Goal: Transaction & Acquisition: Book appointment/travel/reservation

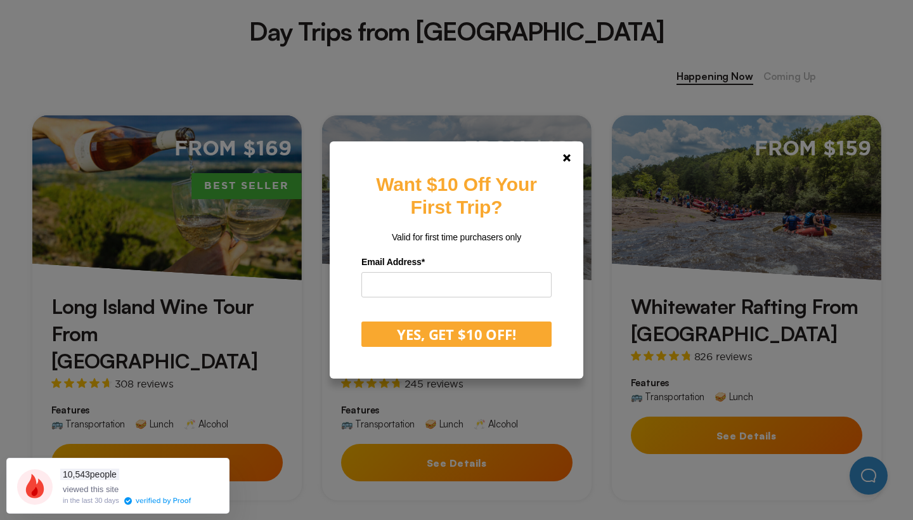
scroll to position [519, 0]
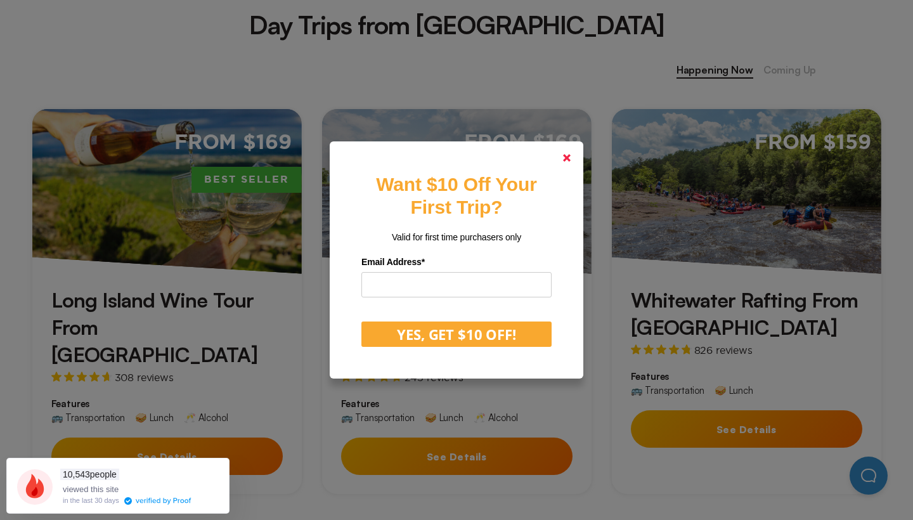
click at [563, 159] on icon at bounding box center [567, 158] width 8 height 8
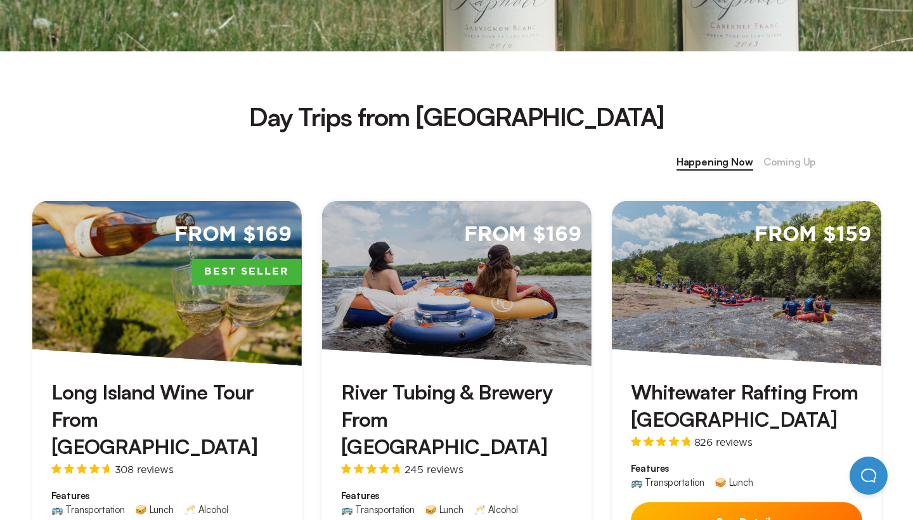
scroll to position [497, 0]
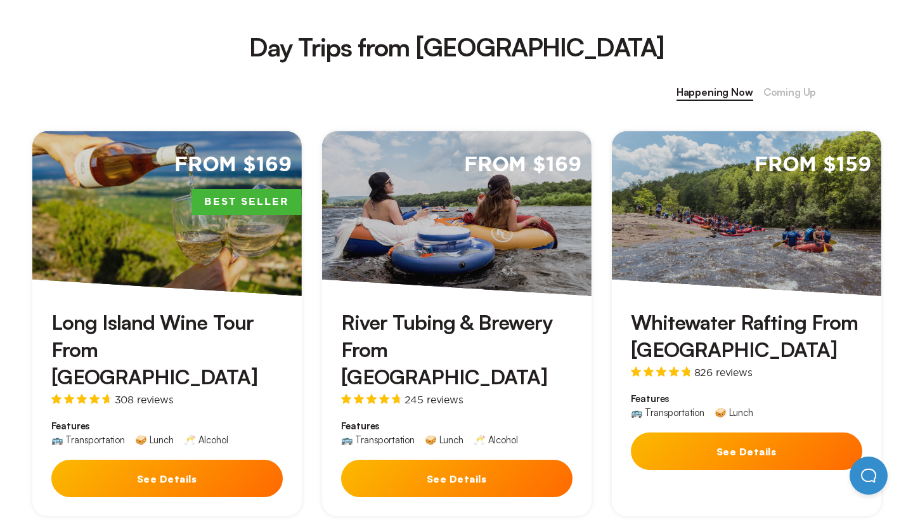
click at [719, 326] on h3 "Whitewater Rafting From [GEOGRAPHIC_DATA]" at bounding box center [746, 336] width 231 height 55
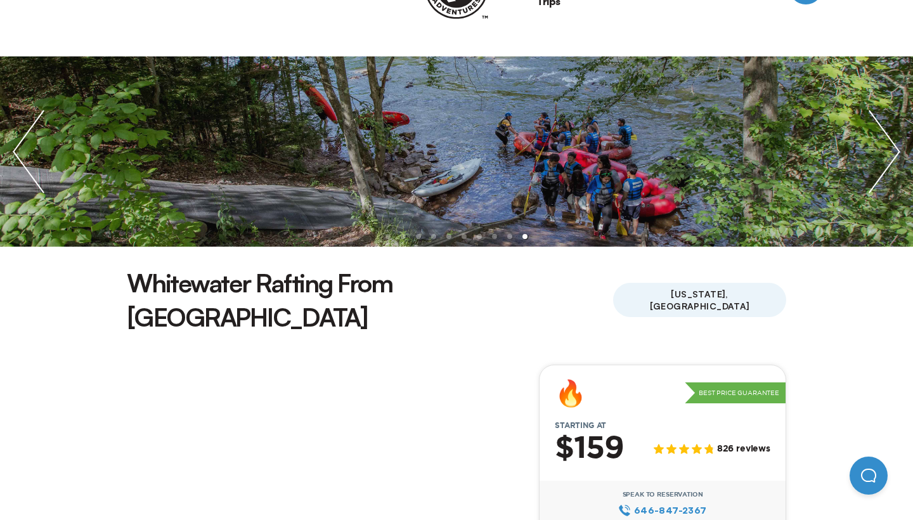
scroll to position [96, 0]
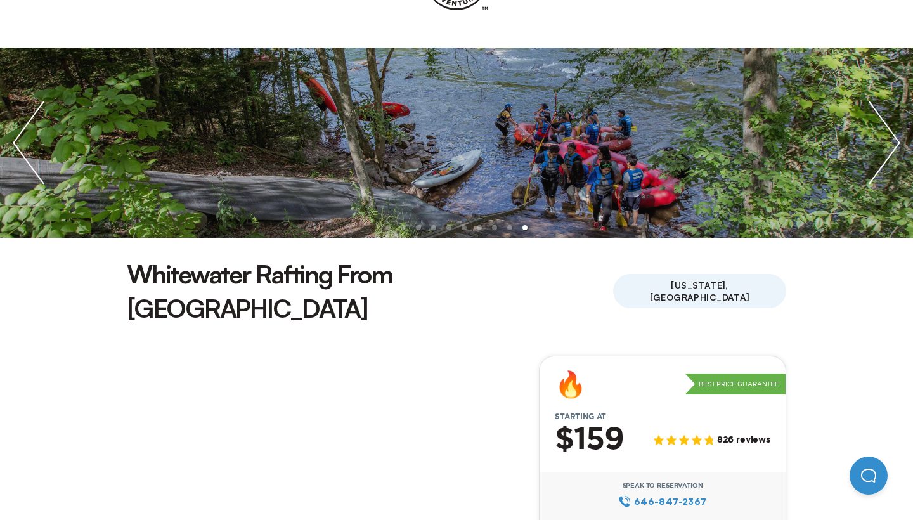
click at [886, 138] on img "next slide / item" at bounding box center [884, 143] width 57 height 190
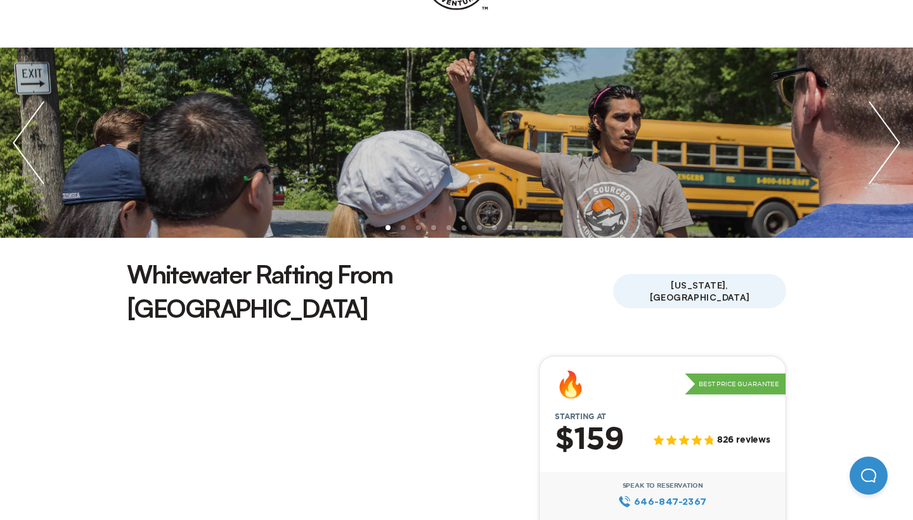
click at [886, 138] on img "next slide / item" at bounding box center [884, 143] width 57 height 190
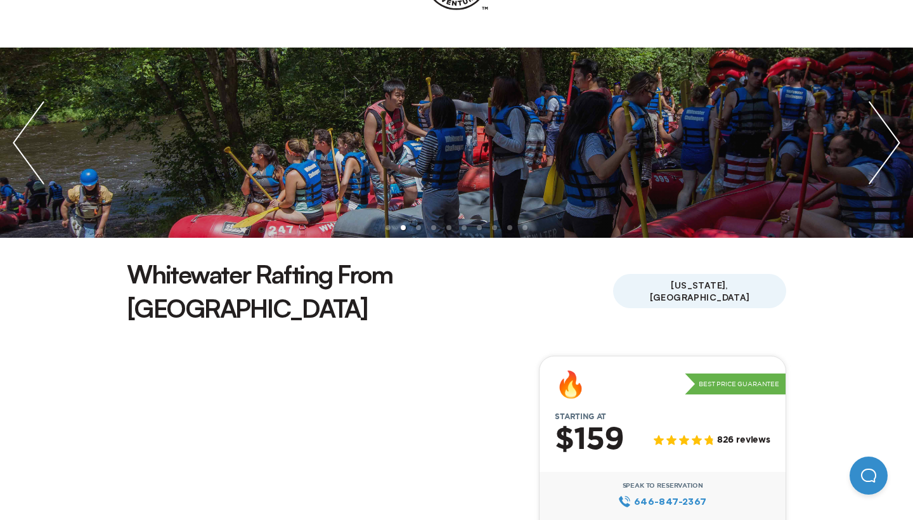
click at [886, 138] on img "next slide / item" at bounding box center [884, 143] width 57 height 190
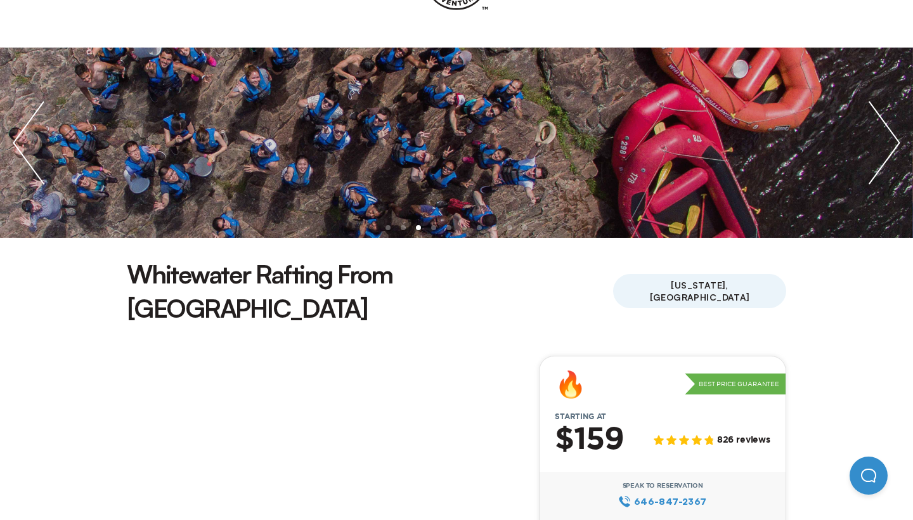
click at [886, 138] on img "next slide / item" at bounding box center [884, 143] width 57 height 190
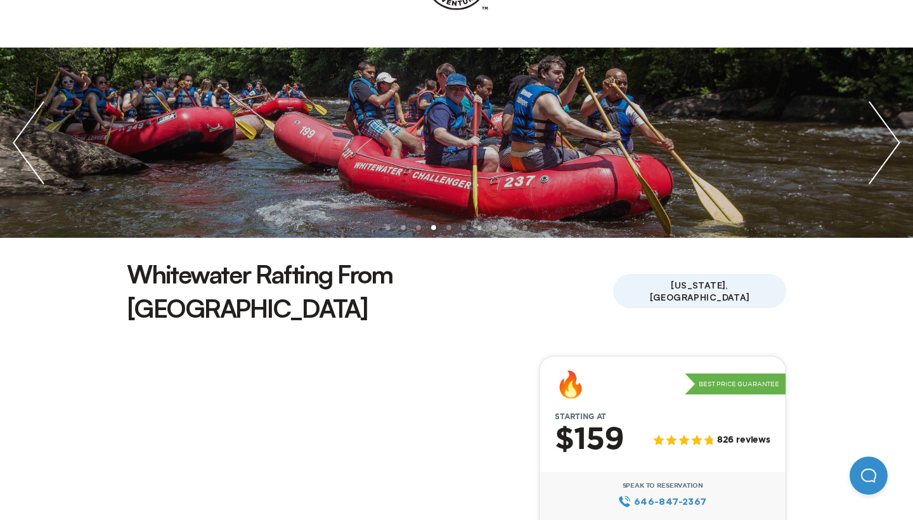
click at [886, 138] on img "next slide / item" at bounding box center [884, 143] width 57 height 190
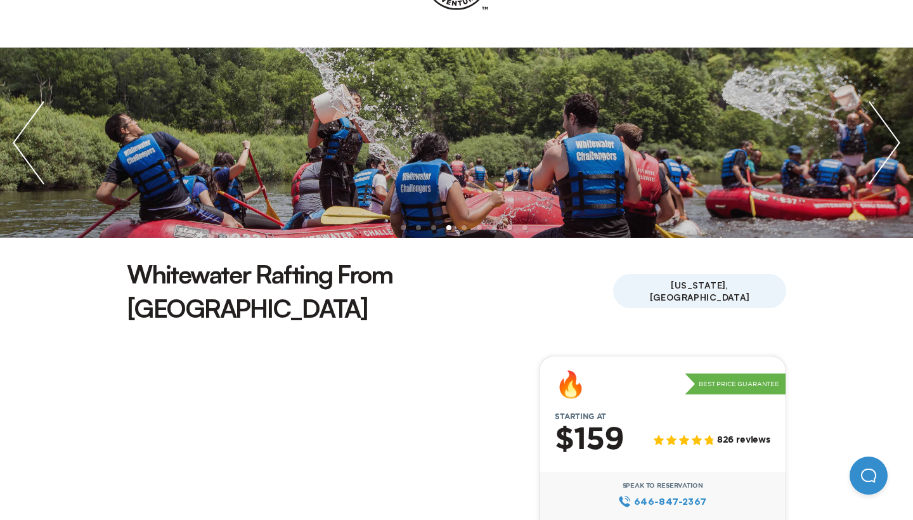
click at [886, 138] on img "next slide / item" at bounding box center [884, 143] width 57 height 190
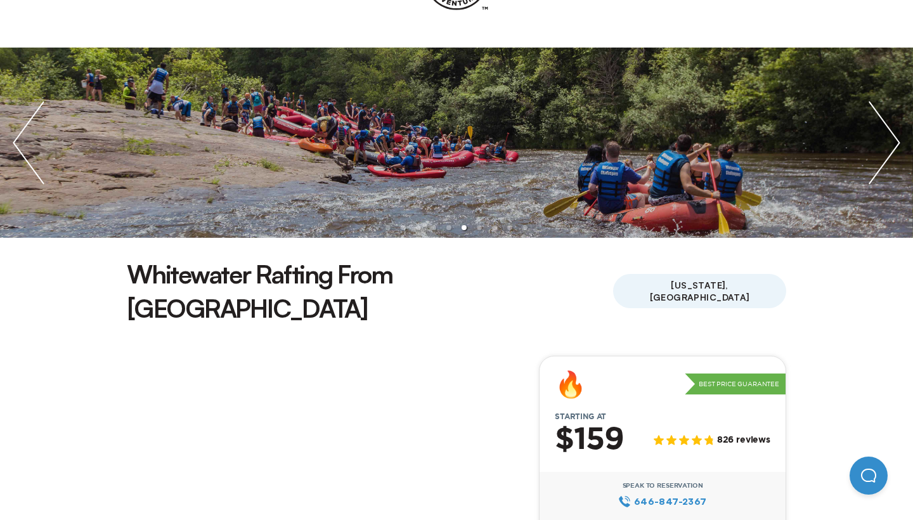
click at [886, 138] on img "next slide / item" at bounding box center [884, 143] width 57 height 190
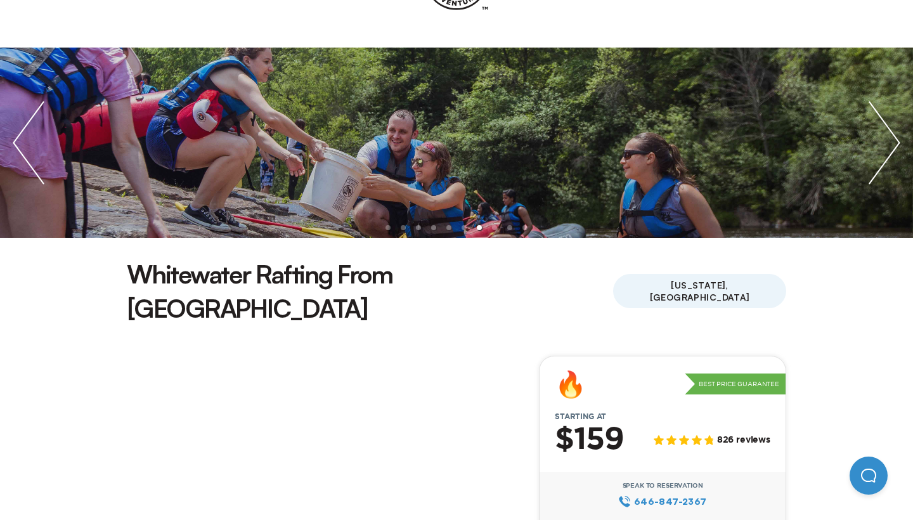
click at [886, 138] on img "next slide / item" at bounding box center [884, 143] width 57 height 190
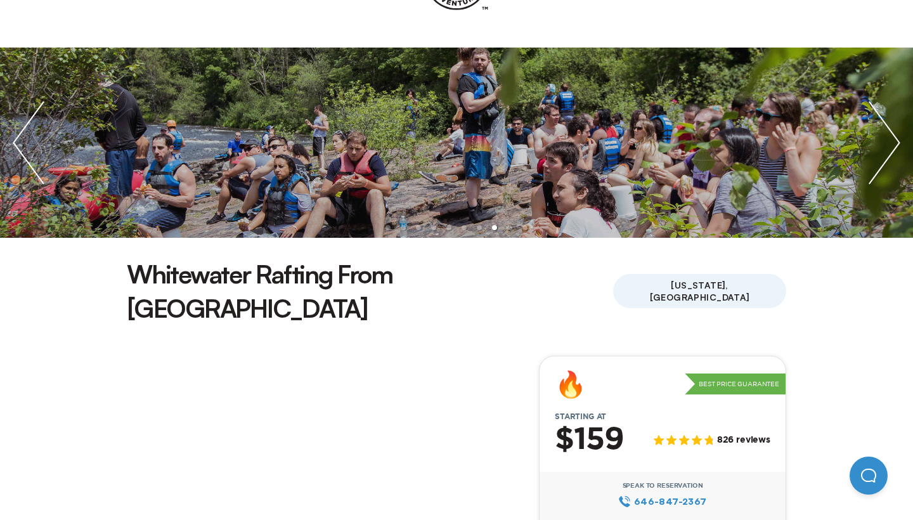
click at [887, 136] on img "next slide / item" at bounding box center [884, 143] width 57 height 190
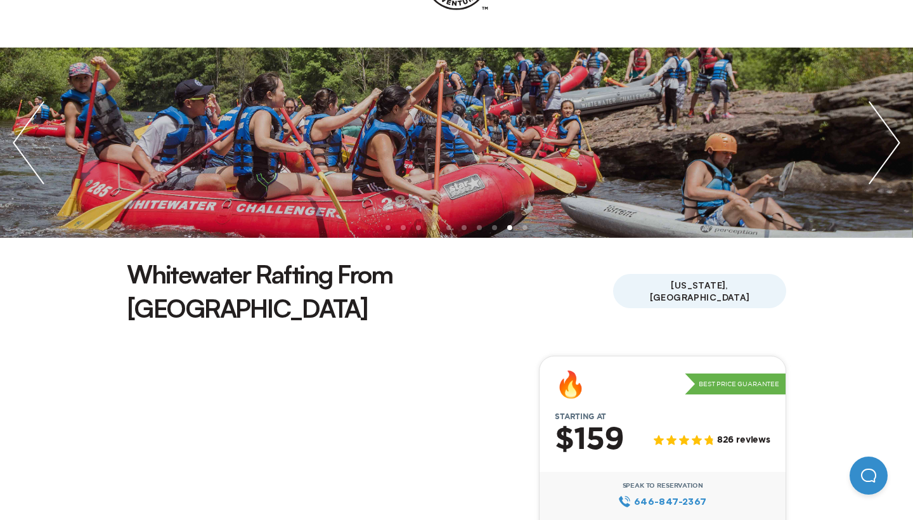
click at [887, 136] on img "next slide / item" at bounding box center [884, 143] width 57 height 190
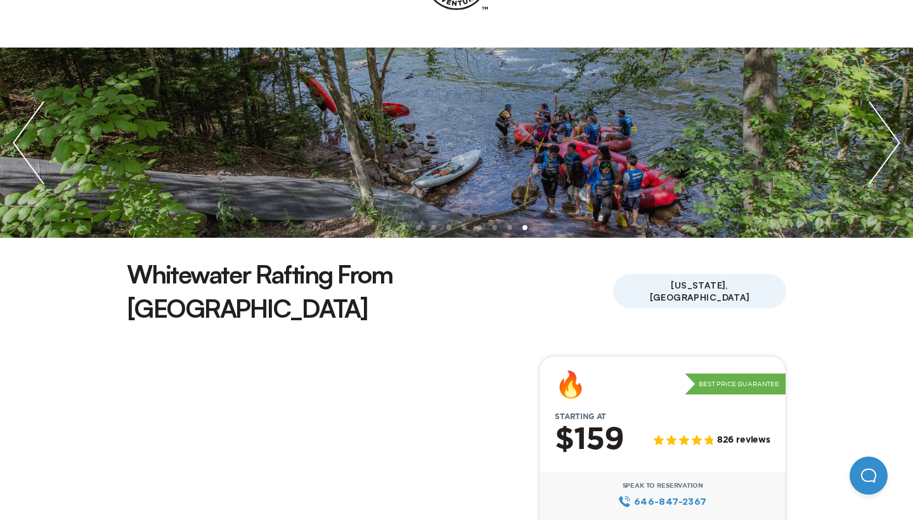
click at [893, 136] on img "next slide / item" at bounding box center [884, 143] width 57 height 190
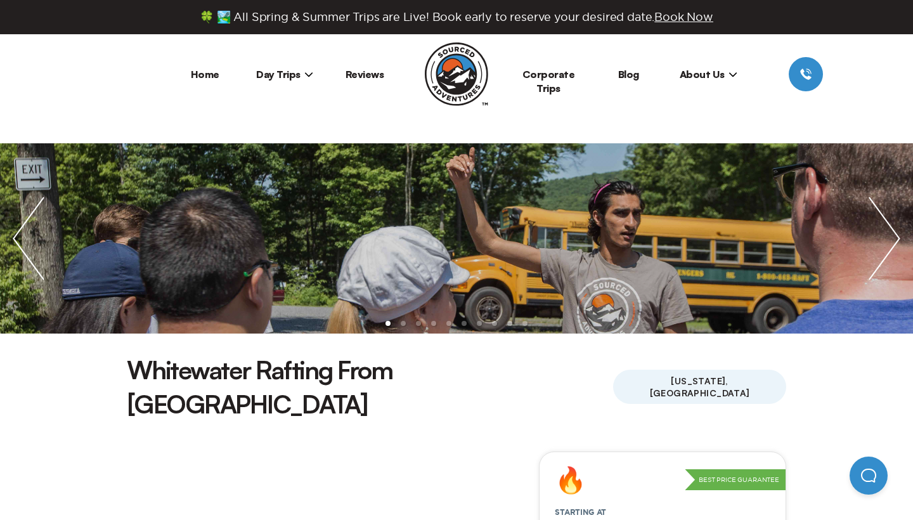
scroll to position [0, 0]
click at [285, 72] on span "Day Trips" at bounding box center [284, 74] width 57 height 13
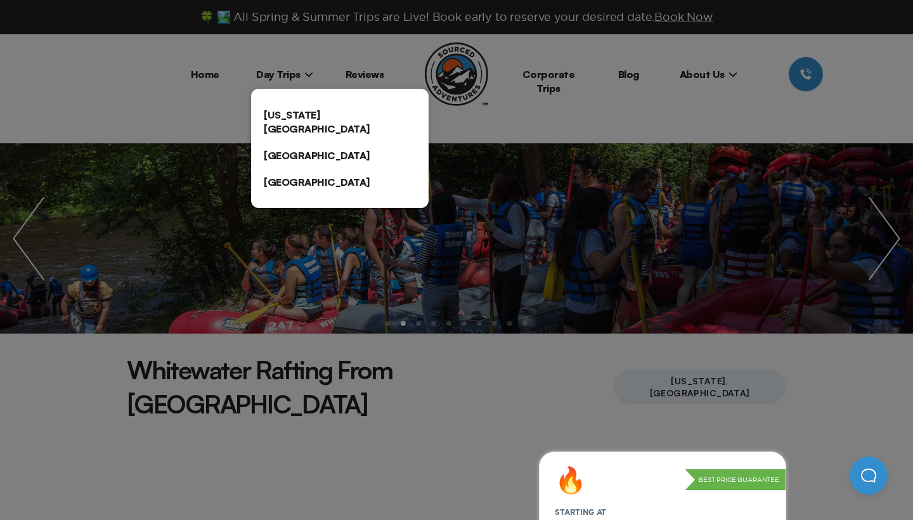
click at [273, 46] on header "Home Day Trips [US_STATE][GEOGRAPHIC_DATA] [GEOGRAPHIC_DATA] [GEOGRAPHIC_DATA] …" at bounding box center [456, 88] width 913 height 109
